Goal: Find specific page/section: Find specific page/section

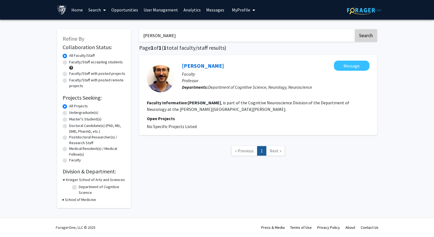
type input "[PERSON_NAME]"
click at [367, 36] on button "Search" at bounding box center [366, 35] width 22 height 13
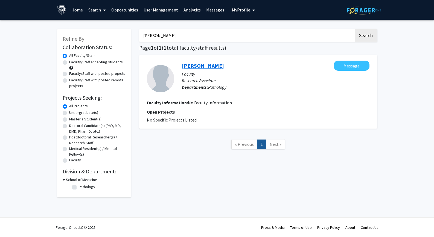
click at [219, 64] on link "[PERSON_NAME]" at bounding box center [203, 65] width 42 height 7
